Goal: Task Accomplishment & Management: Complete application form

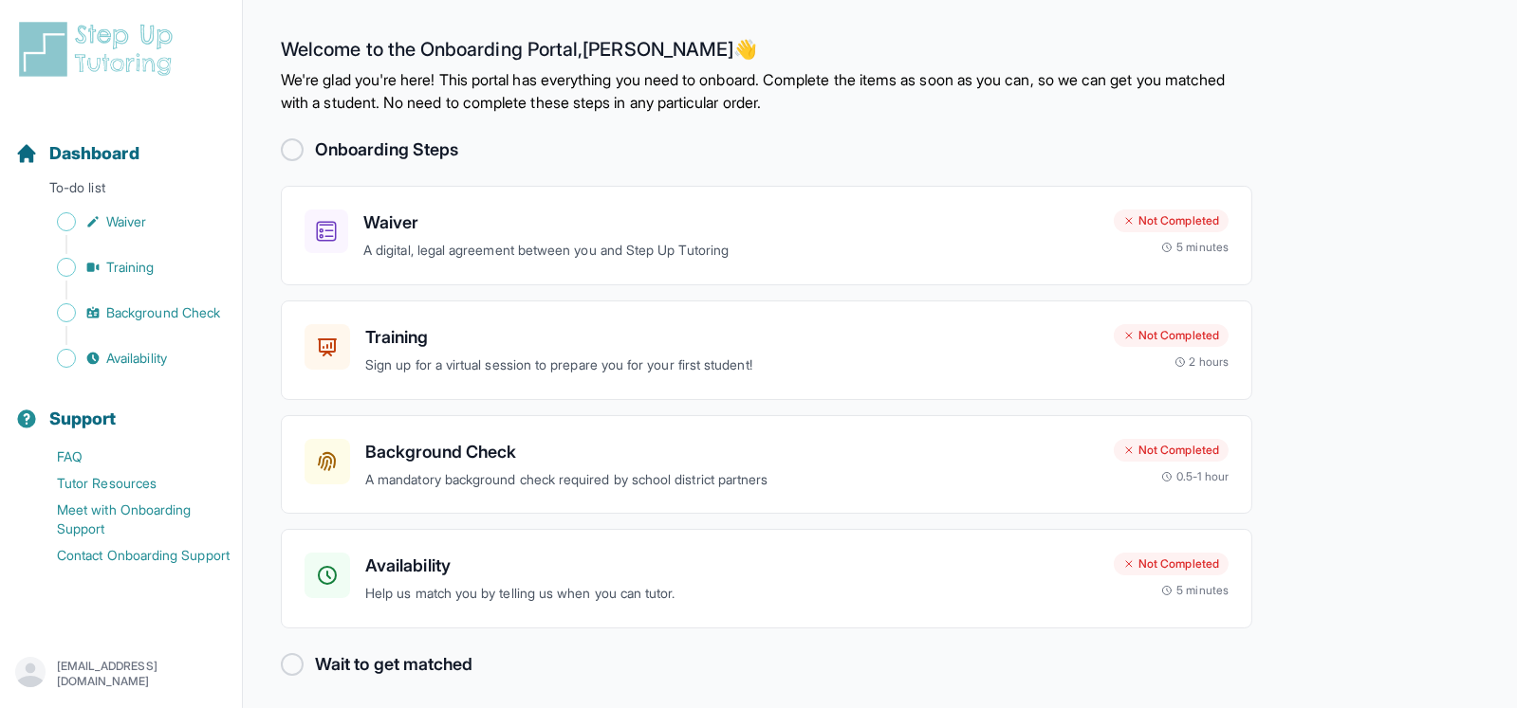
click at [287, 147] on div at bounding box center [292, 149] width 23 height 23
click at [812, 242] on p "A digital, legal agreement between you and Step Up Tutoring" at bounding box center [730, 251] width 735 height 22
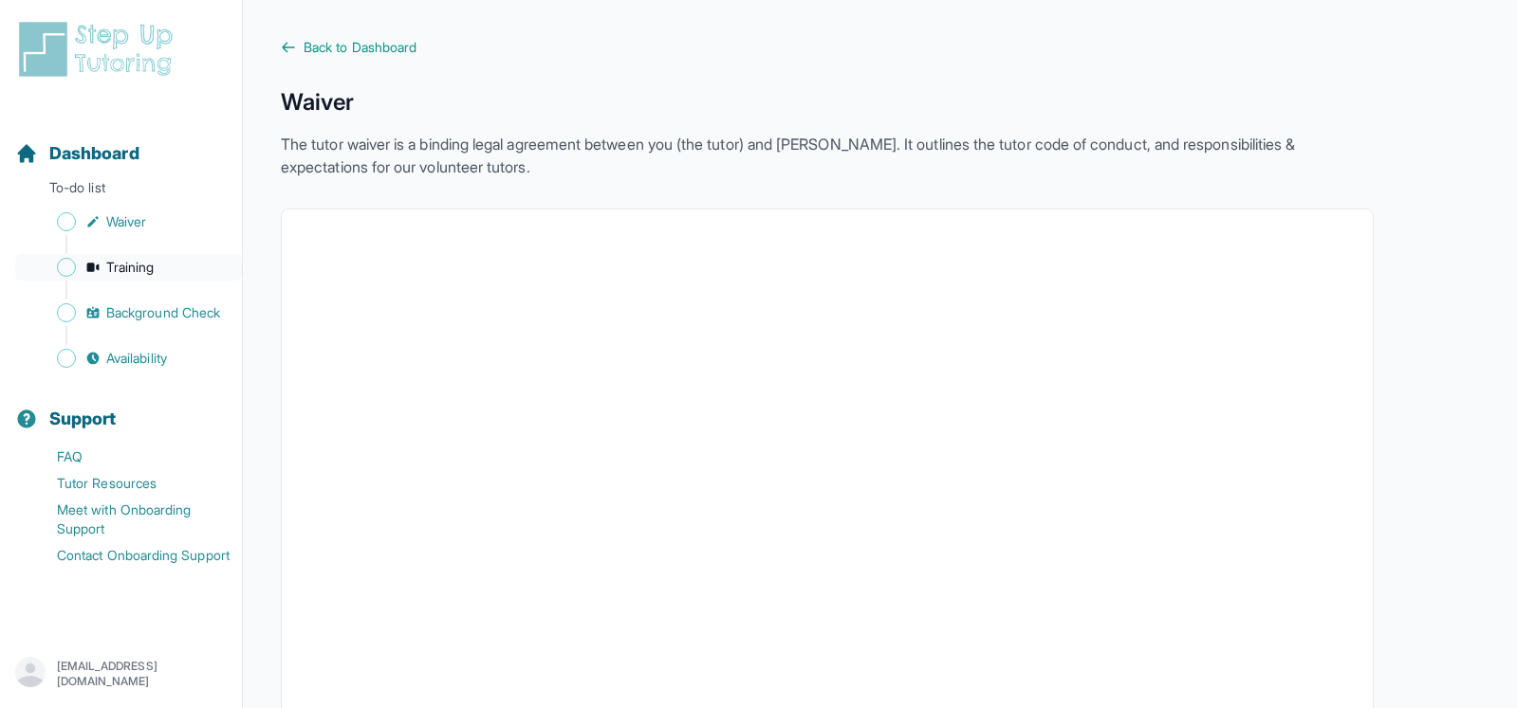
click at [129, 264] on span "Training" at bounding box center [130, 267] width 48 height 19
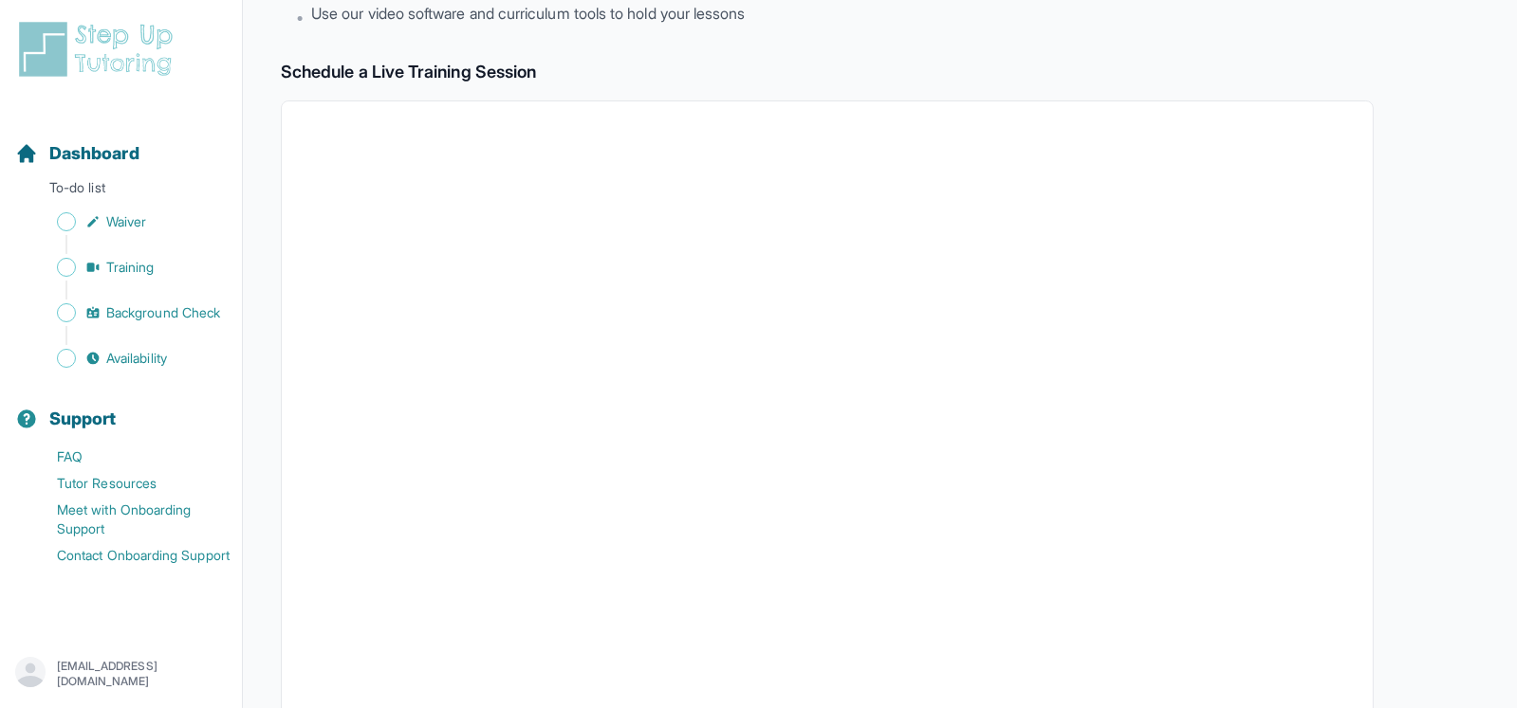
scroll to position [285, 0]
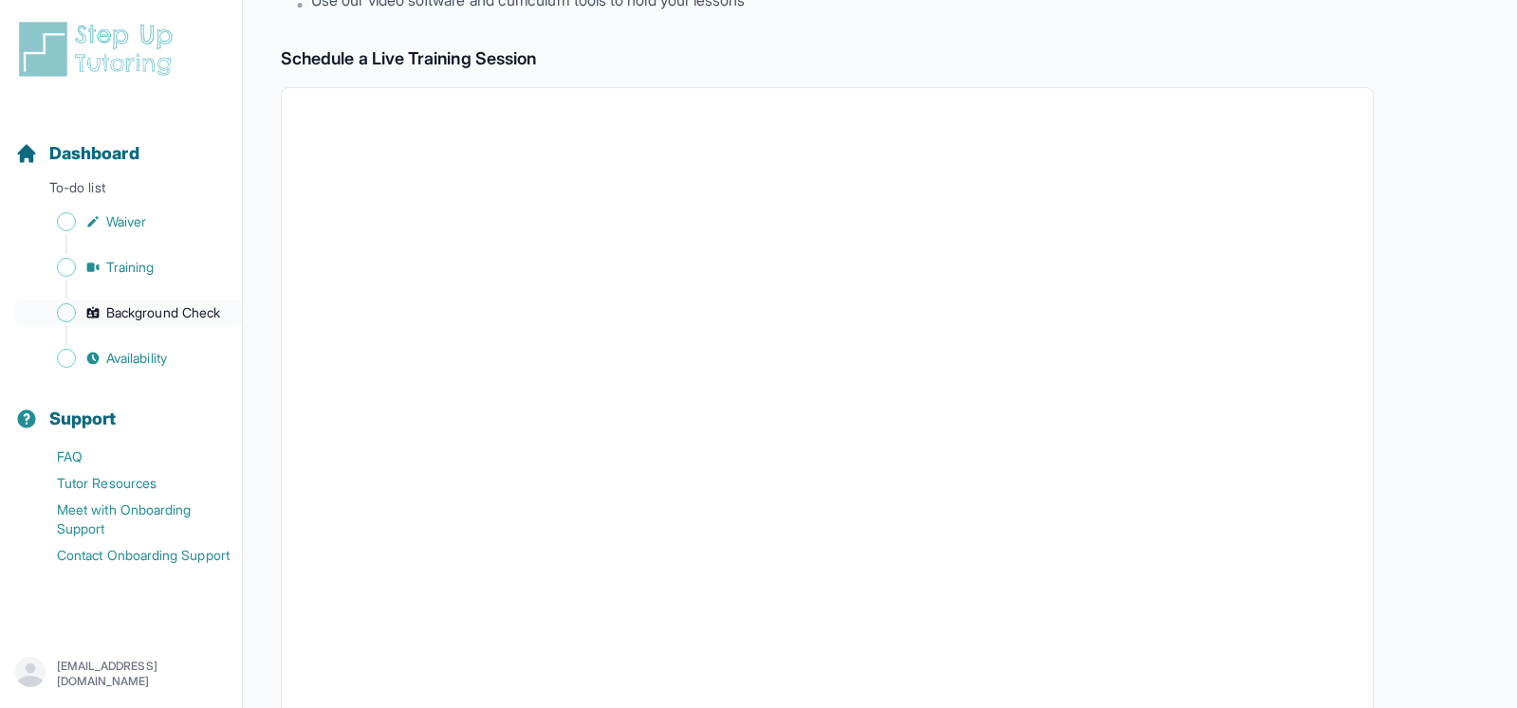
click at [146, 313] on span "Background Check" at bounding box center [163, 313] width 114 height 19
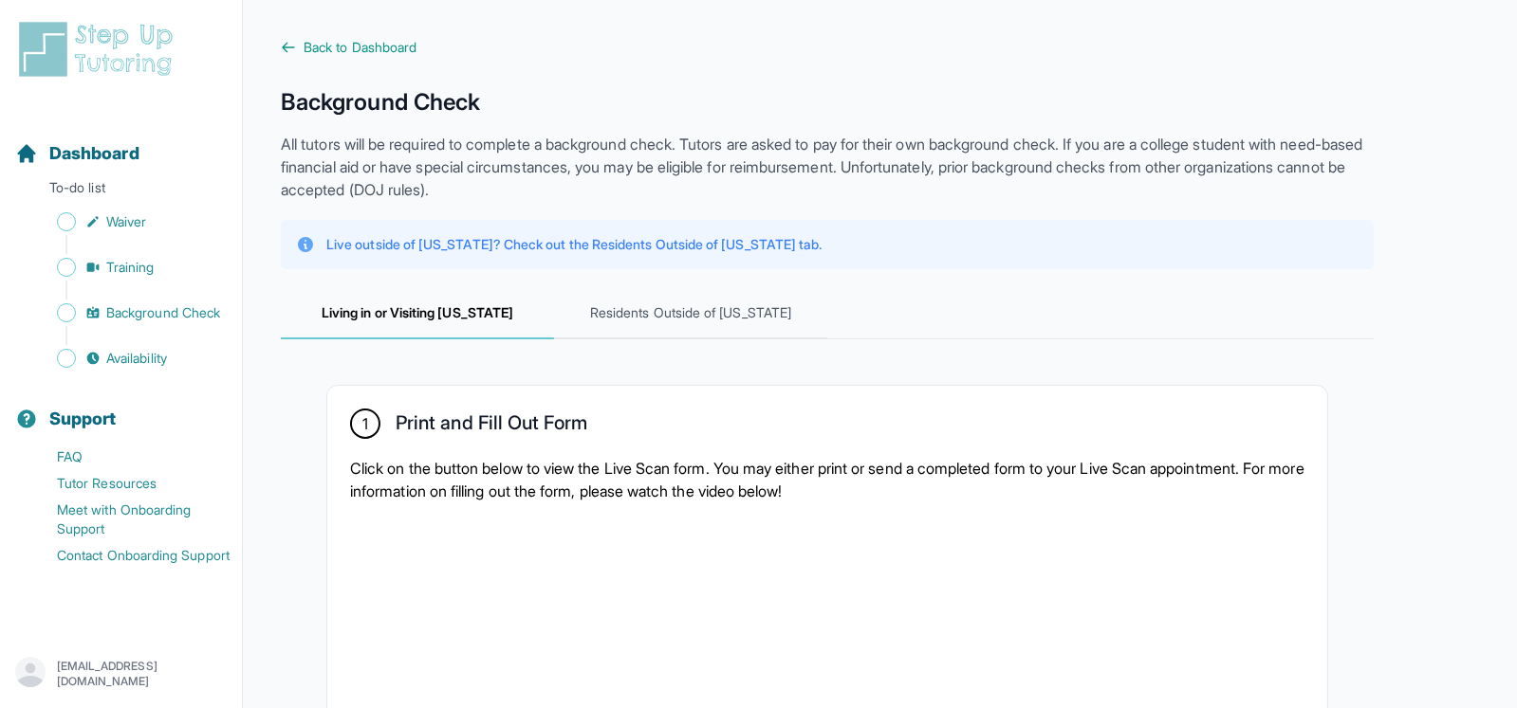
scroll to position [94, 0]
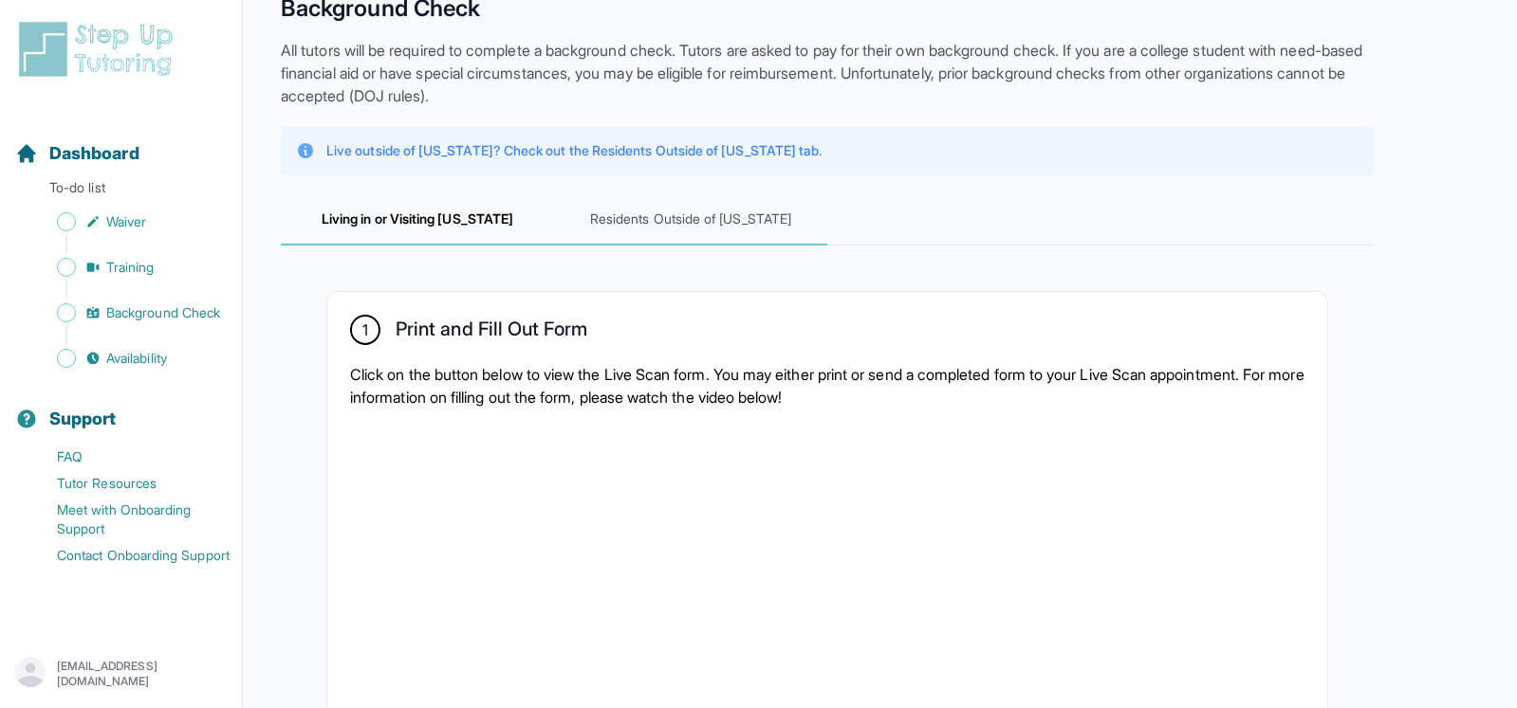
click at [685, 217] on span "Residents Outside of [US_STATE]" at bounding box center [690, 219] width 273 height 51
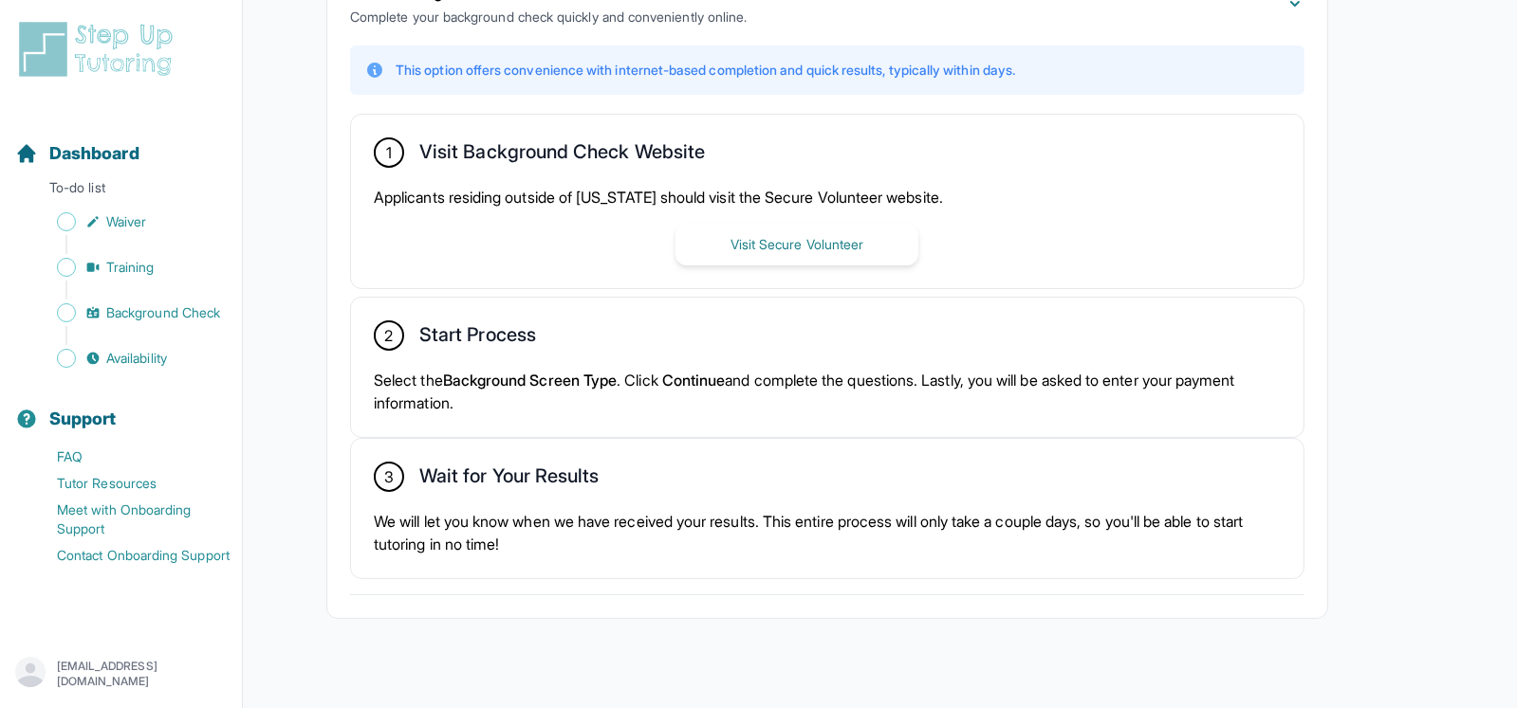
scroll to position [494, 0]
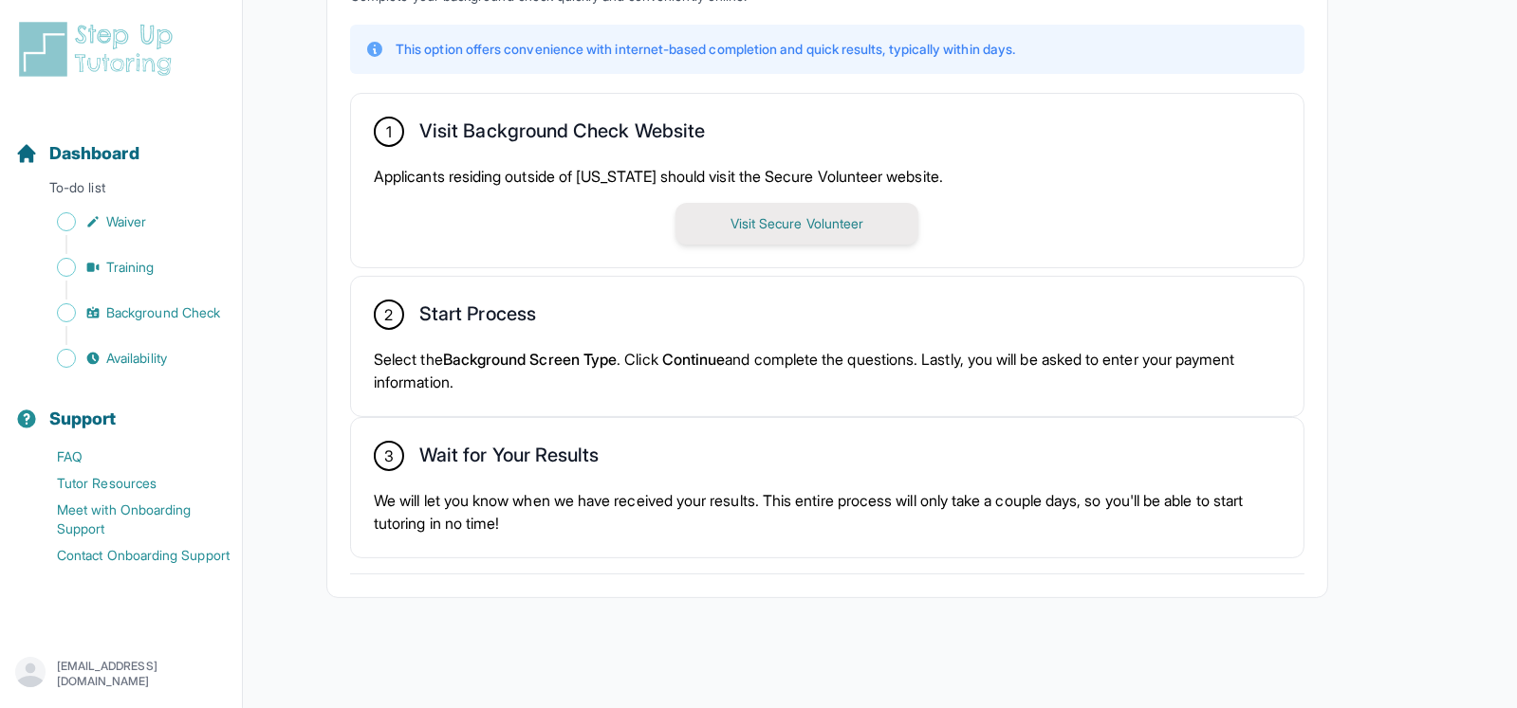
click at [760, 223] on button "Visit Secure Volunteer" at bounding box center [796, 224] width 243 height 42
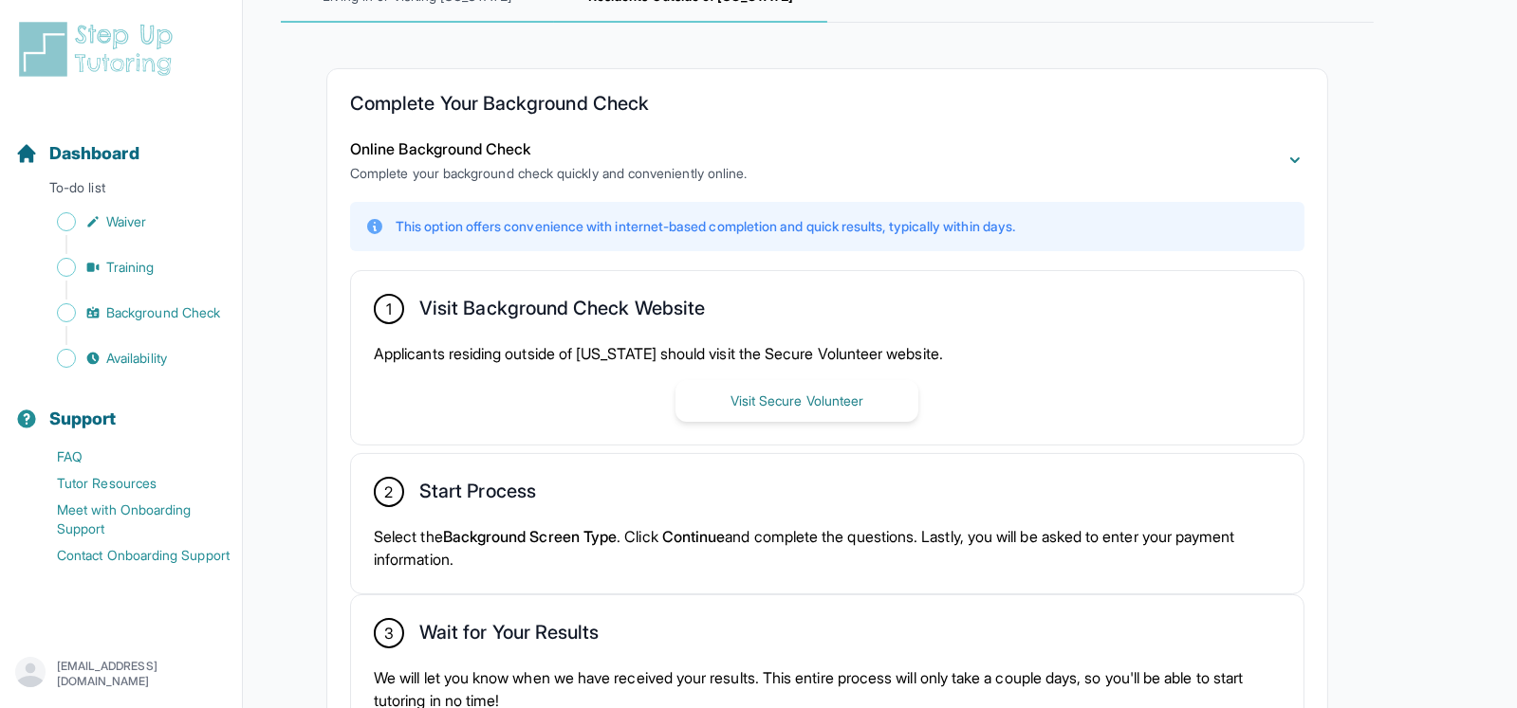
scroll to position [304, 0]
